Goal: Information Seeking & Learning: Learn about a topic

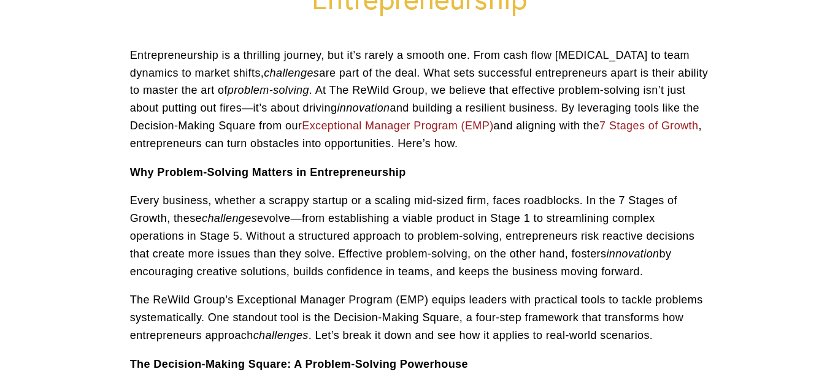
scroll to position [205, 0]
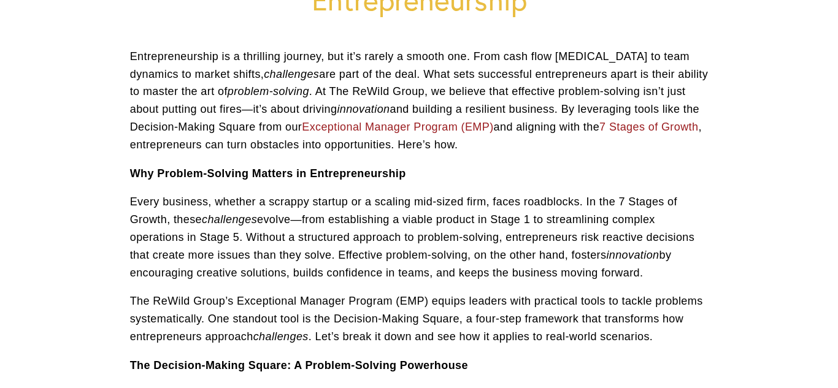
click at [372, 98] on p "Entrepreneurship is a thrilling journey, but it’s rarely a smooth one. From cas…" at bounding box center [419, 101] width 578 height 106
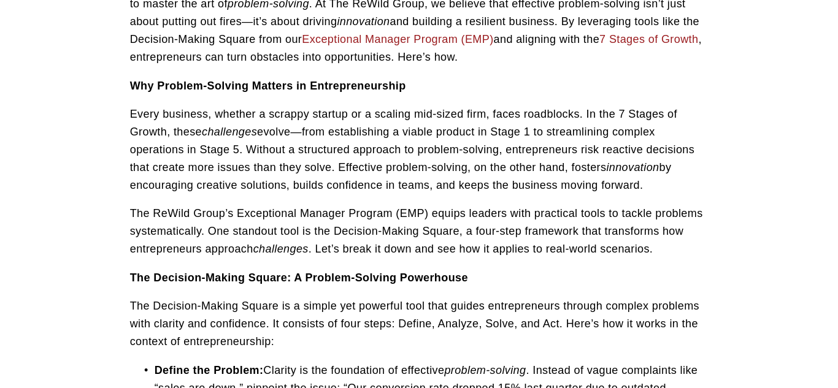
scroll to position [289, 0]
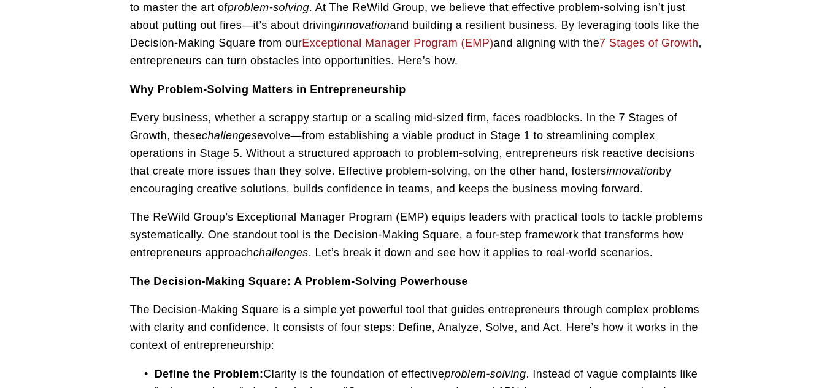
click at [599, 40] on link "7 Stages of Growth" at bounding box center [648, 43] width 99 height 12
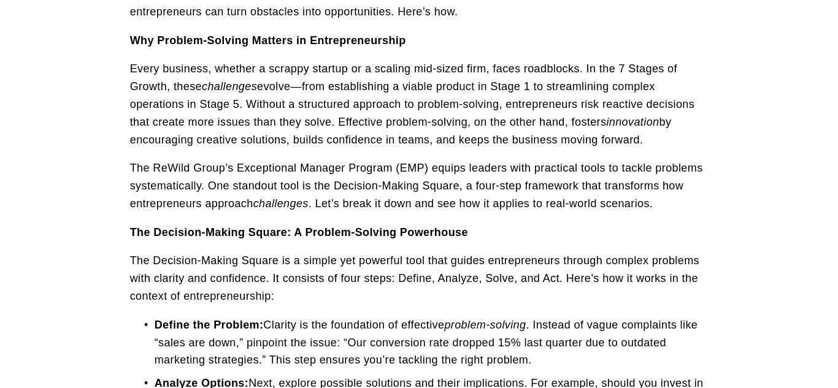
scroll to position [340, 0]
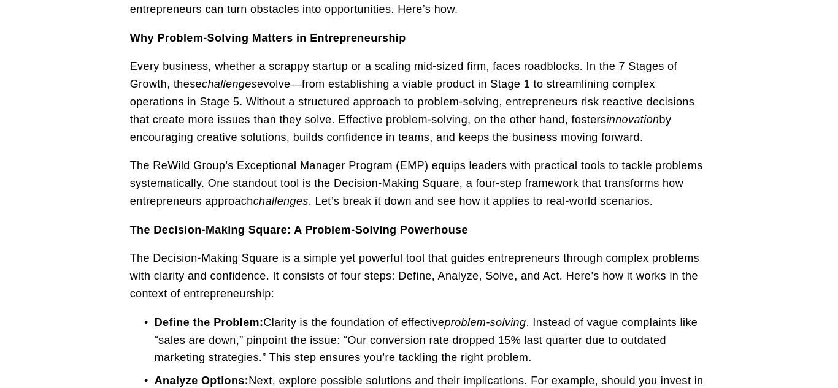
click at [316, 159] on p "The ReWild Group’s Exceptional Manager Program (EMP) equips leaders with practi…" at bounding box center [419, 183] width 578 height 53
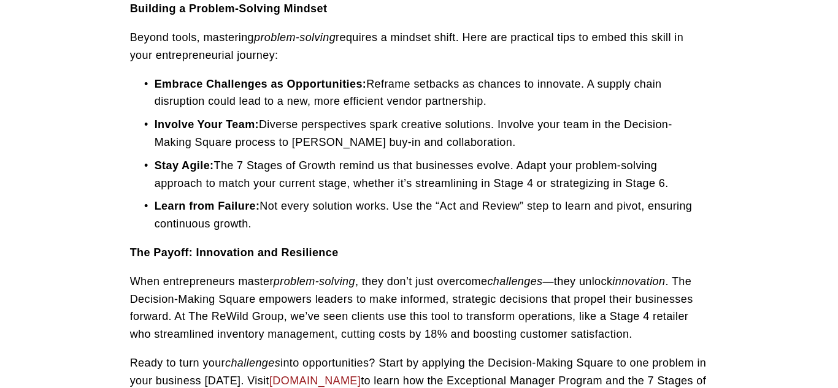
scroll to position [1119, 0]
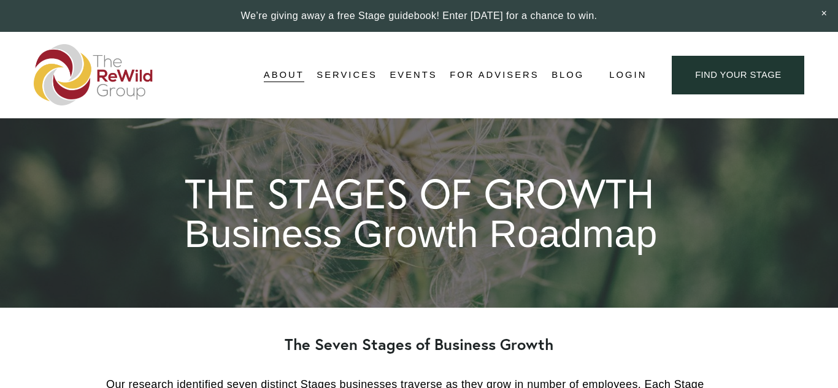
click at [410, 127] on div "THE STAGES OF GROWTH Business Growth Roadmap" at bounding box center [418, 212] width 692 height 189
drag, startPoint x: 434, startPoint y: 267, endPoint x: 572, endPoint y: 324, distance: 148.7
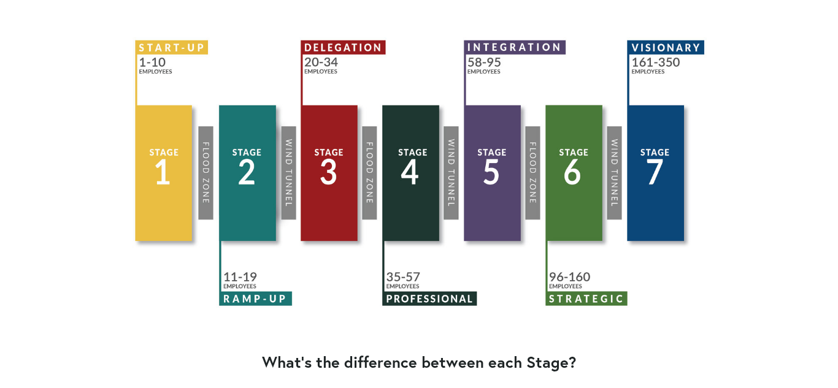
scroll to position [771, 0]
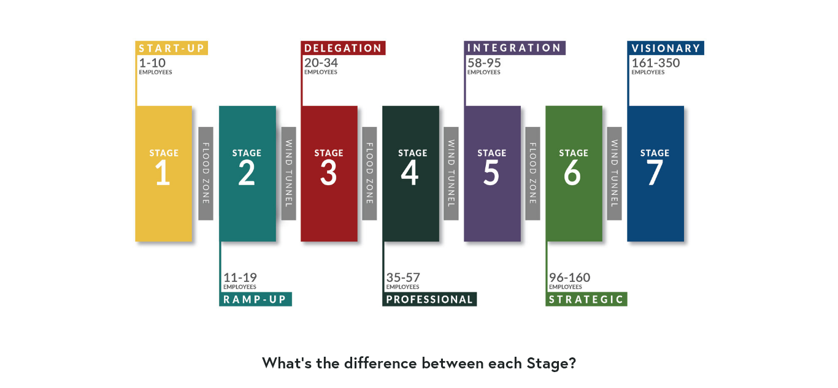
scroll to position [772, 0]
